Goal: Task Accomplishment & Management: Manage account settings

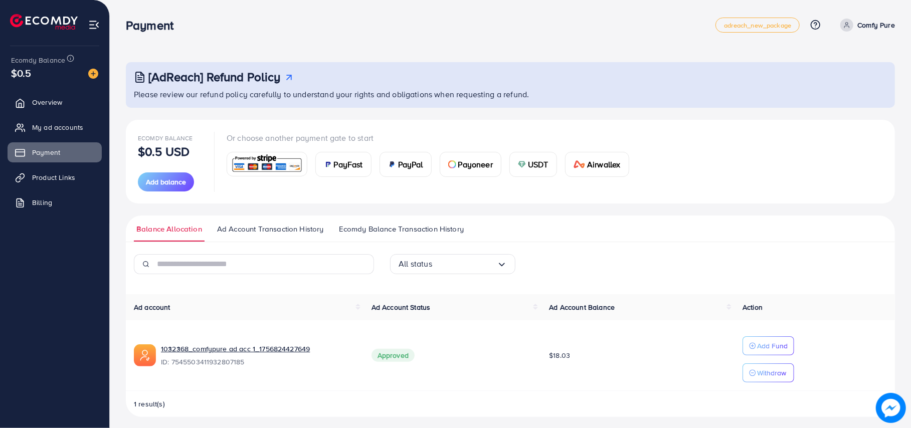
scroll to position [6, 0]
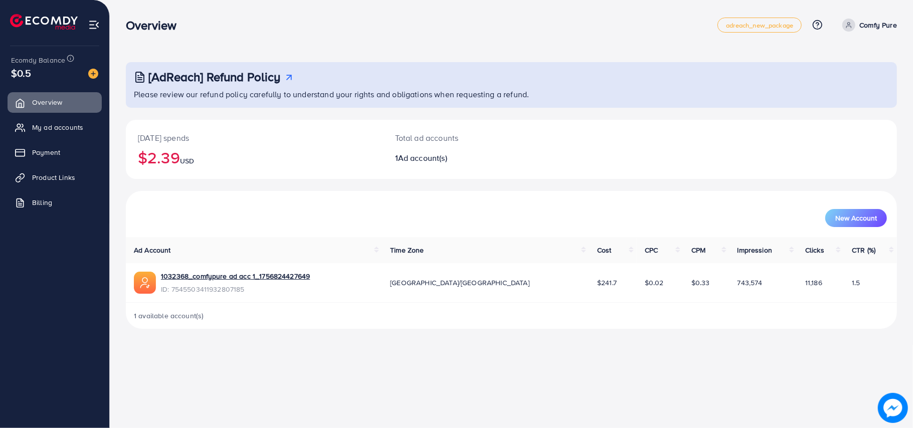
click at [460, 25] on div "Overview" at bounding box center [422, 25] width 592 height 15
click at [51, 149] on span "Payment" at bounding box center [49, 152] width 28 height 10
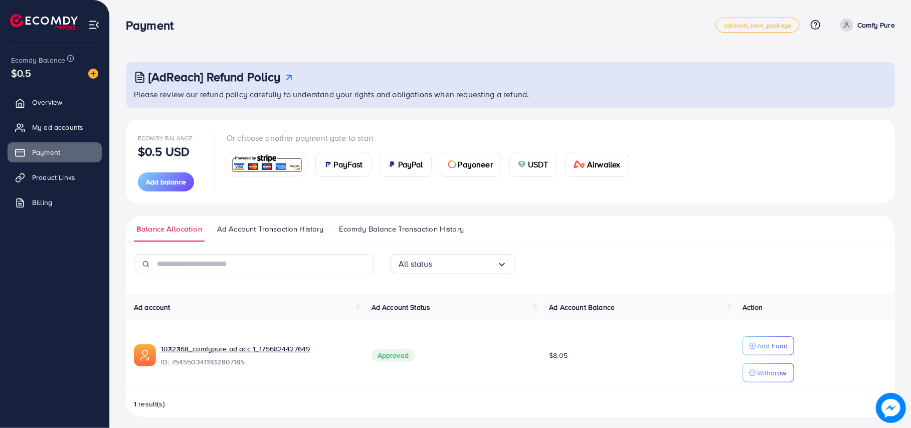
scroll to position [6, 0]
